Goal: Transaction & Acquisition: Book appointment/travel/reservation

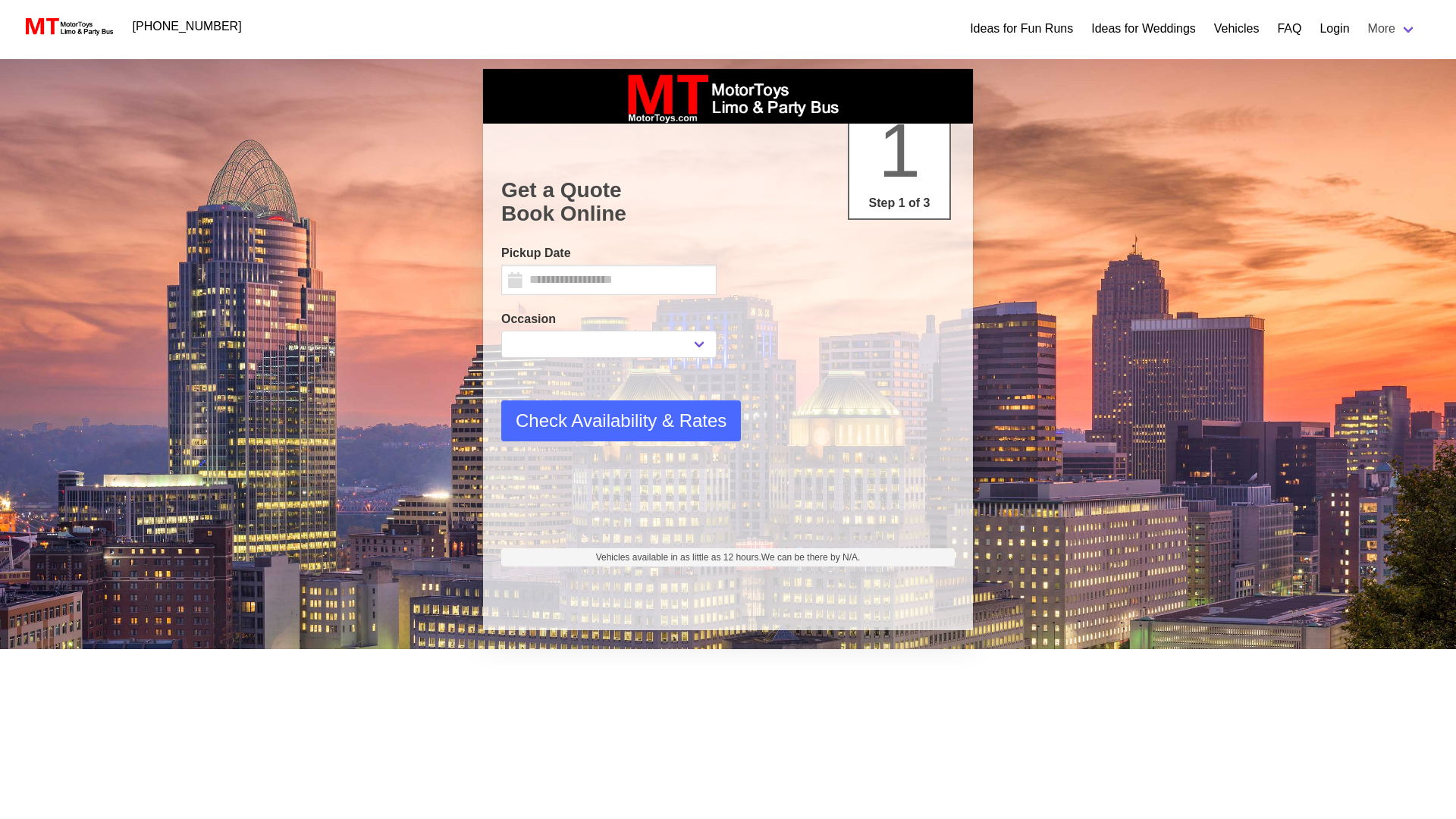
select select
type input "********"
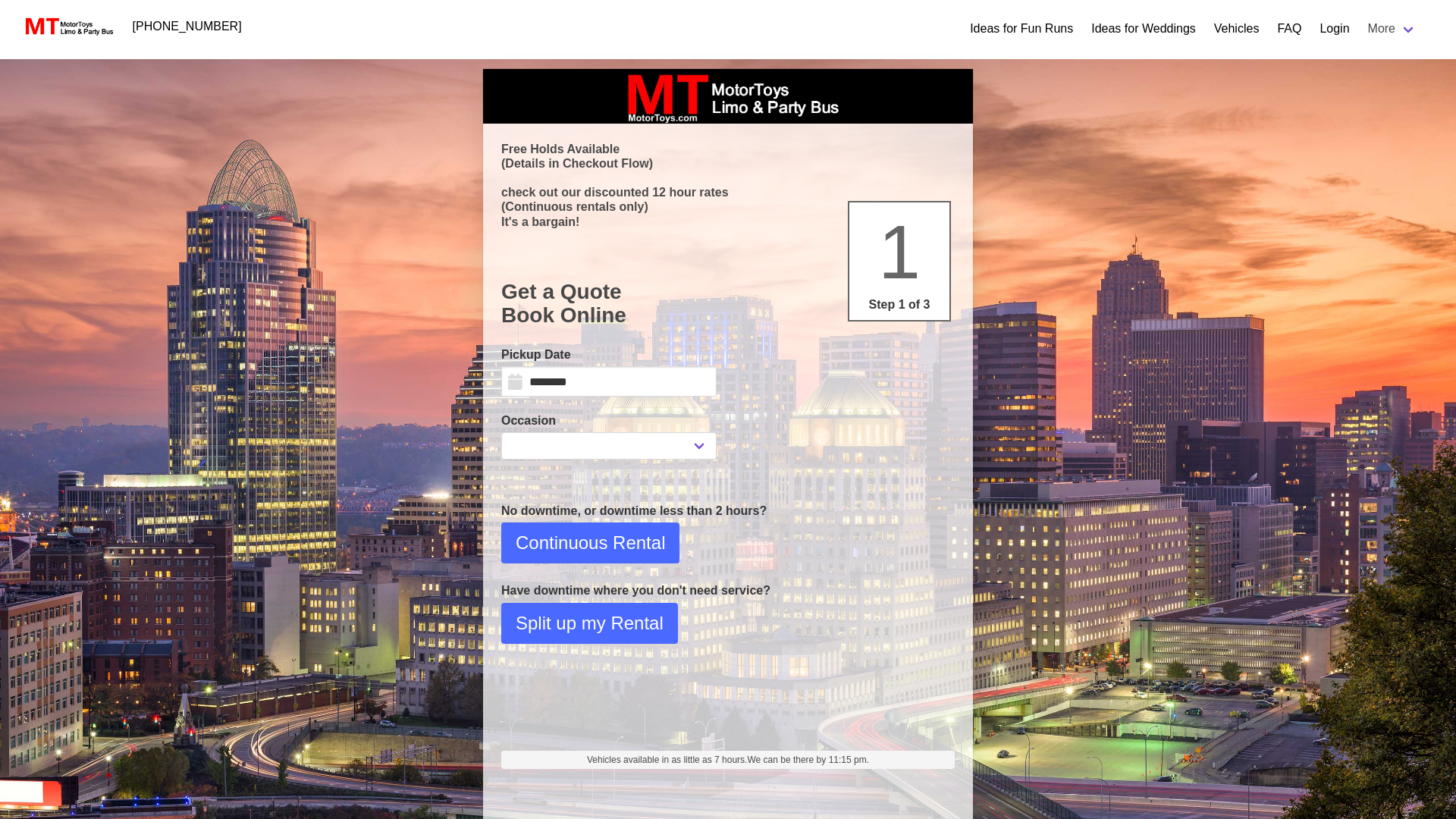
select select
